Goal: Task Accomplishment & Management: Manage account settings

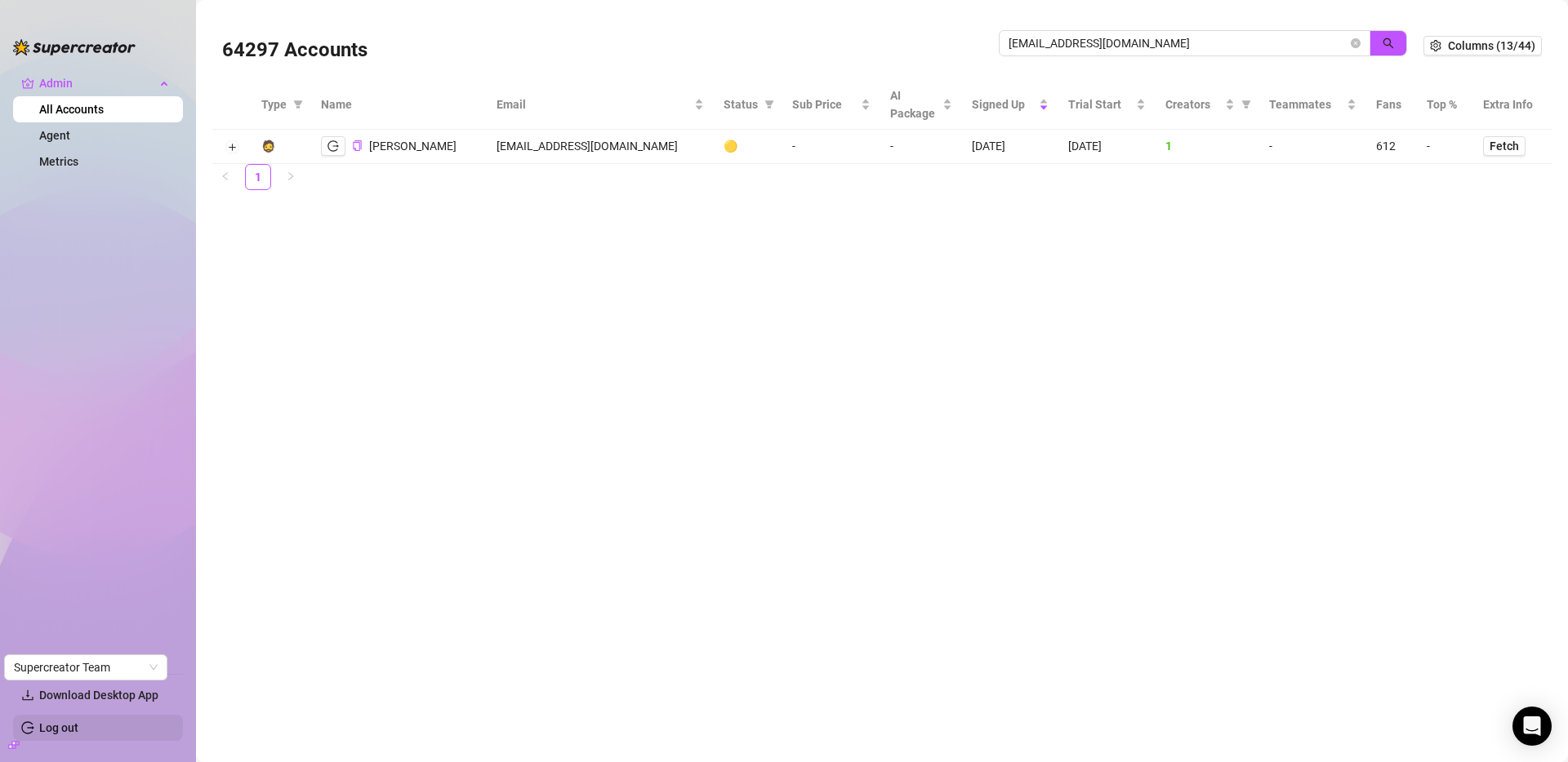
click at [63, 723] on link "Log out" at bounding box center [58, 728] width 39 height 13
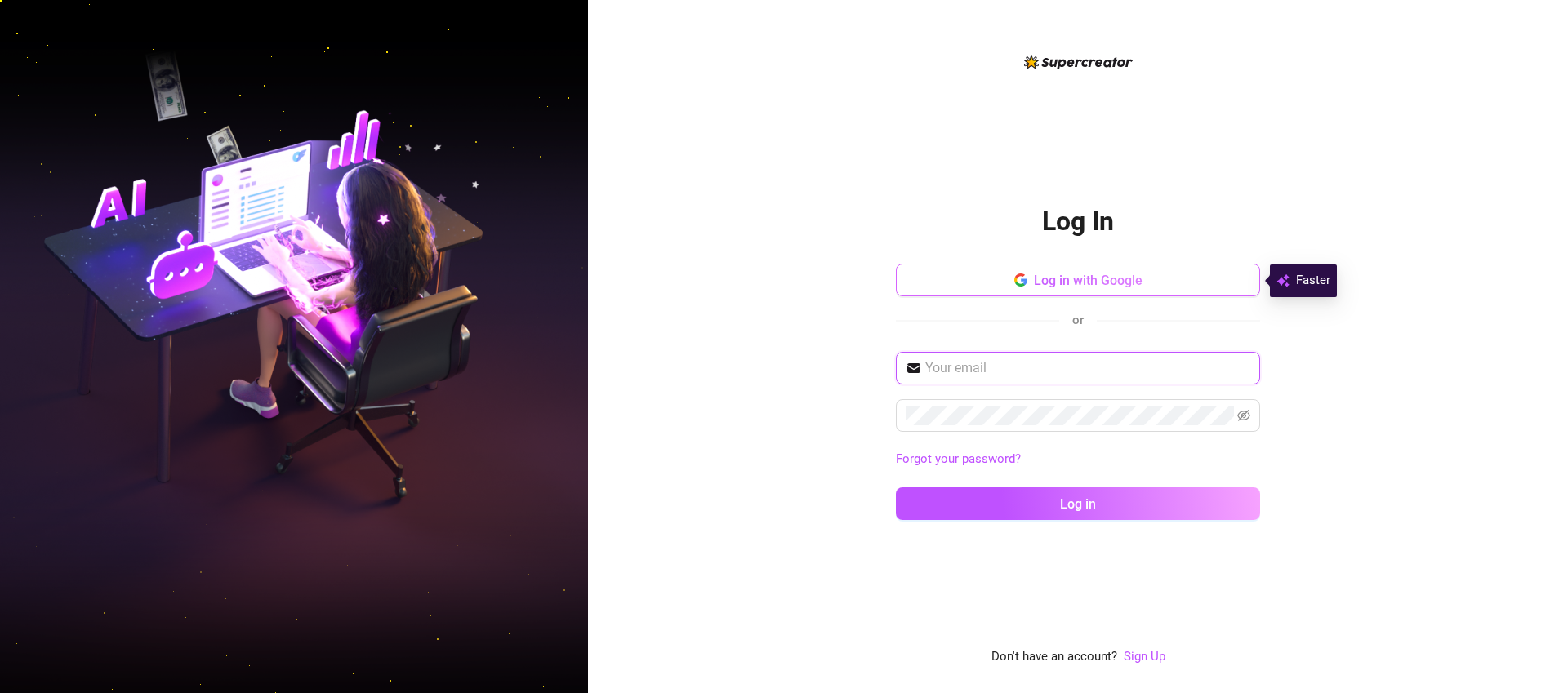
type input "[EMAIL_ADDRESS][DOMAIN_NAME]"
click at [1149, 281] on button "Log in with Google" at bounding box center [1077, 280] width 364 height 33
